Goal: Navigation & Orientation: Find specific page/section

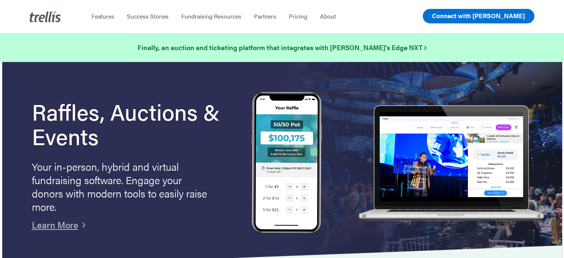
drag, startPoint x: 440, startPoint y: 17, endPoint x: 460, endPoint y: 21, distance: 20.7
click at [440, 17] on span "Log In" at bounding box center [441, 16] width 18 height 9
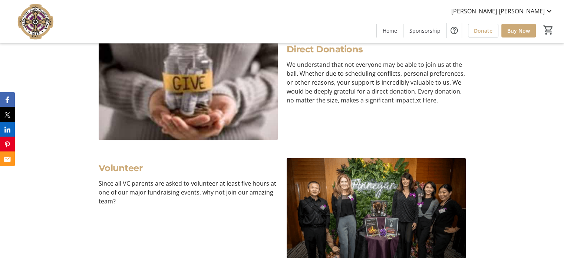
scroll to position [1494, 0]
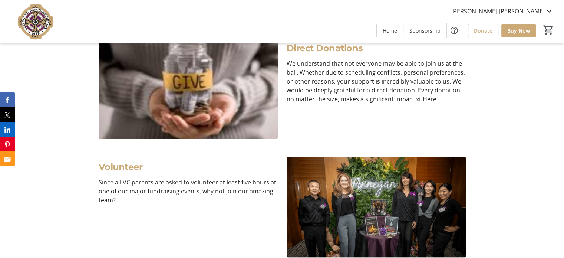
click at [494, 156] on div "Volunteer Since all VC parents are asked to volunteer at least five hours at on…" at bounding box center [282, 207] width 564 height 119
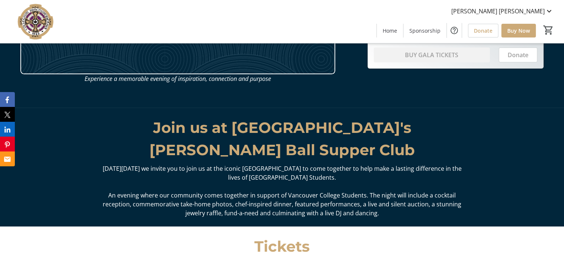
scroll to position [121, 0]
